Goal: Task Accomplishment & Management: Manage account settings

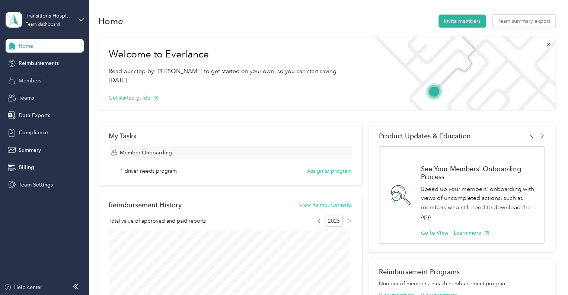
click at [39, 77] on span "Members" at bounding box center [30, 81] width 23 height 8
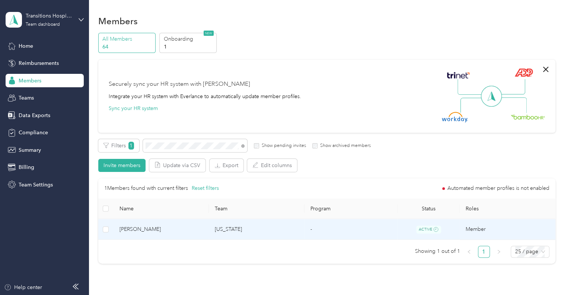
click at [184, 225] on span "[PERSON_NAME]" at bounding box center [162, 229] width 84 height 8
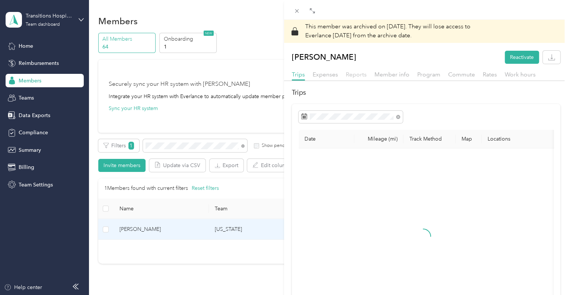
click at [352, 73] on span "Reports" at bounding box center [356, 74] width 21 height 7
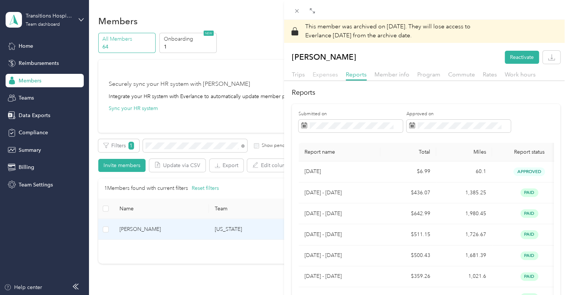
click at [330, 76] on span "Expenses" at bounding box center [325, 74] width 25 height 7
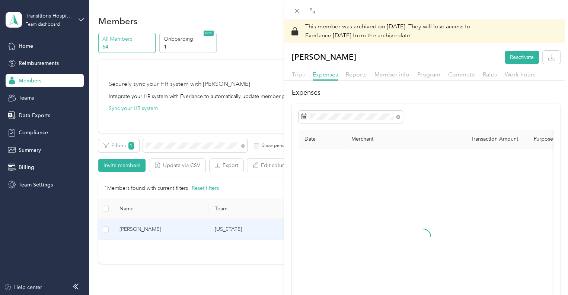
click at [299, 71] on span "Trips" at bounding box center [298, 74] width 13 height 7
click at [356, 73] on span "Reports" at bounding box center [356, 74] width 21 height 7
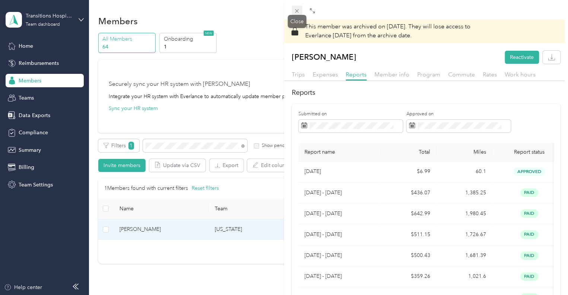
click at [295, 10] on icon at bounding box center [297, 11] width 6 height 6
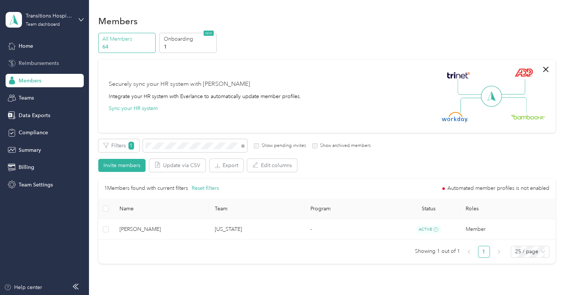
click at [26, 64] on span "Reimbursements" at bounding box center [39, 63] width 40 height 8
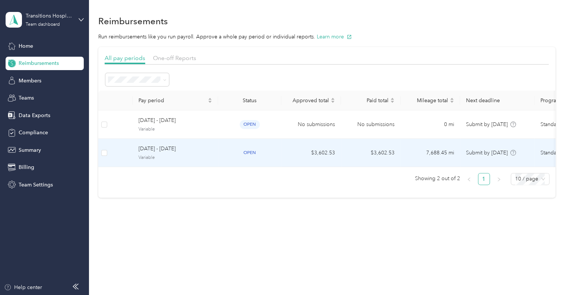
click at [163, 148] on span "[DATE] - [DATE]" at bounding box center [176, 148] width 74 height 8
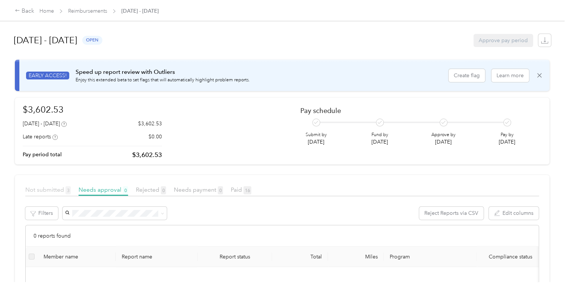
click at [37, 191] on span "Not submitted 3" at bounding box center [47, 189] width 45 height 7
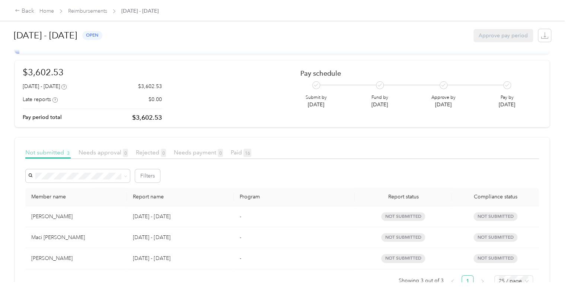
scroll to position [64, 0]
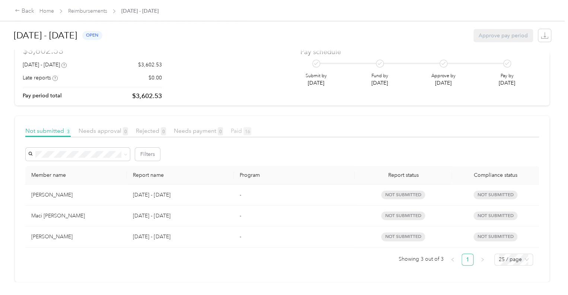
click at [237, 128] on span "Paid 16" at bounding box center [241, 130] width 20 height 7
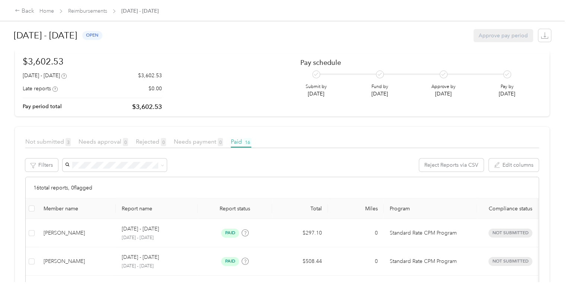
scroll to position [27, 0]
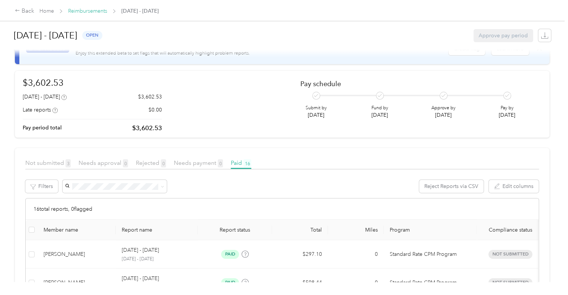
click at [74, 10] on link "Reimbursements" at bounding box center [87, 11] width 39 height 6
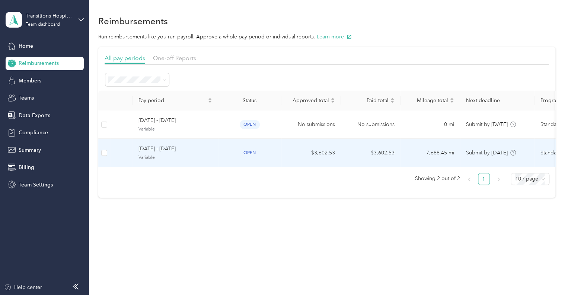
click at [180, 152] on span "[DATE] - [DATE]" at bounding box center [176, 148] width 74 height 8
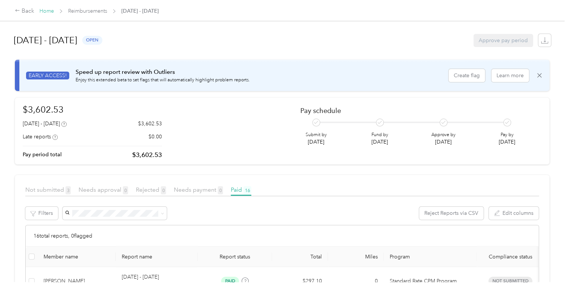
click at [45, 11] on link "Home" at bounding box center [46, 11] width 15 height 6
